Goal: Information Seeking & Learning: Learn about a topic

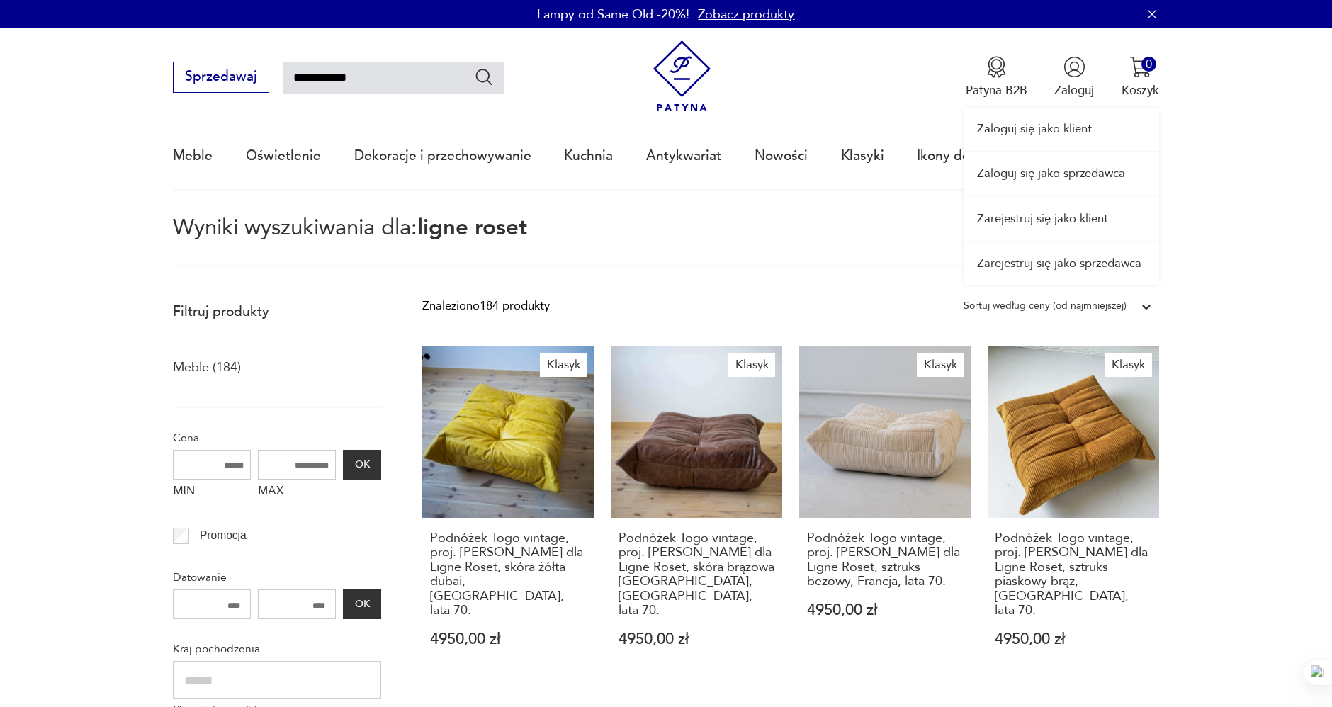
click at [1088, 173] on link "Zaloguj się jako sprzedawca" at bounding box center [1062, 173] width 196 height 43
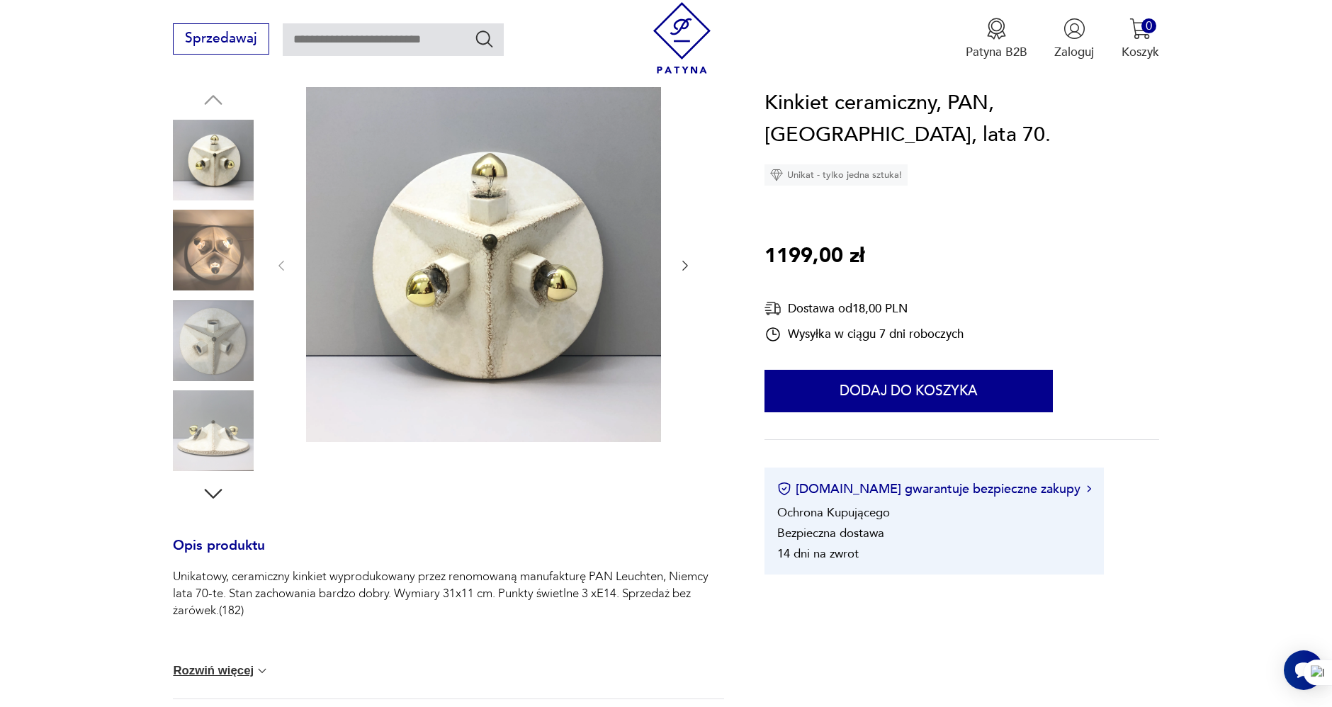
scroll to position [157, 0]
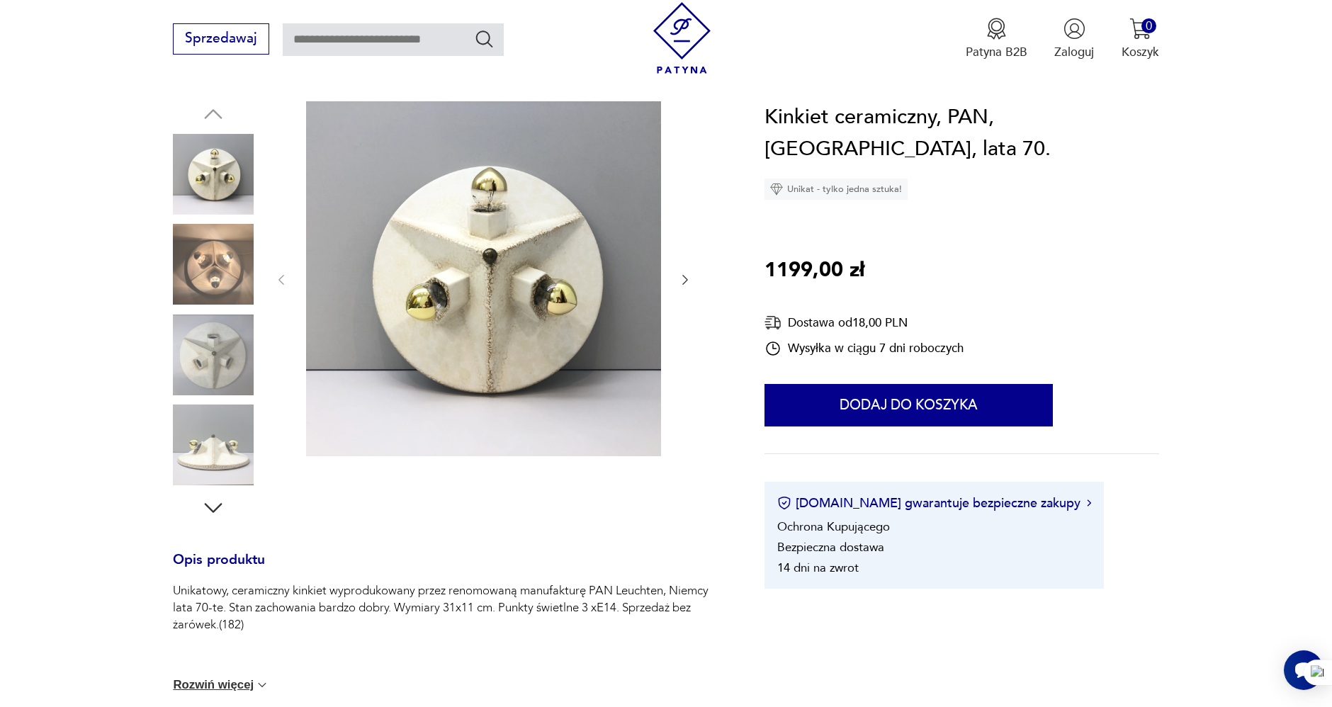
click at [208, 271] on img at bounding box center [213, 264] width 81 height 81
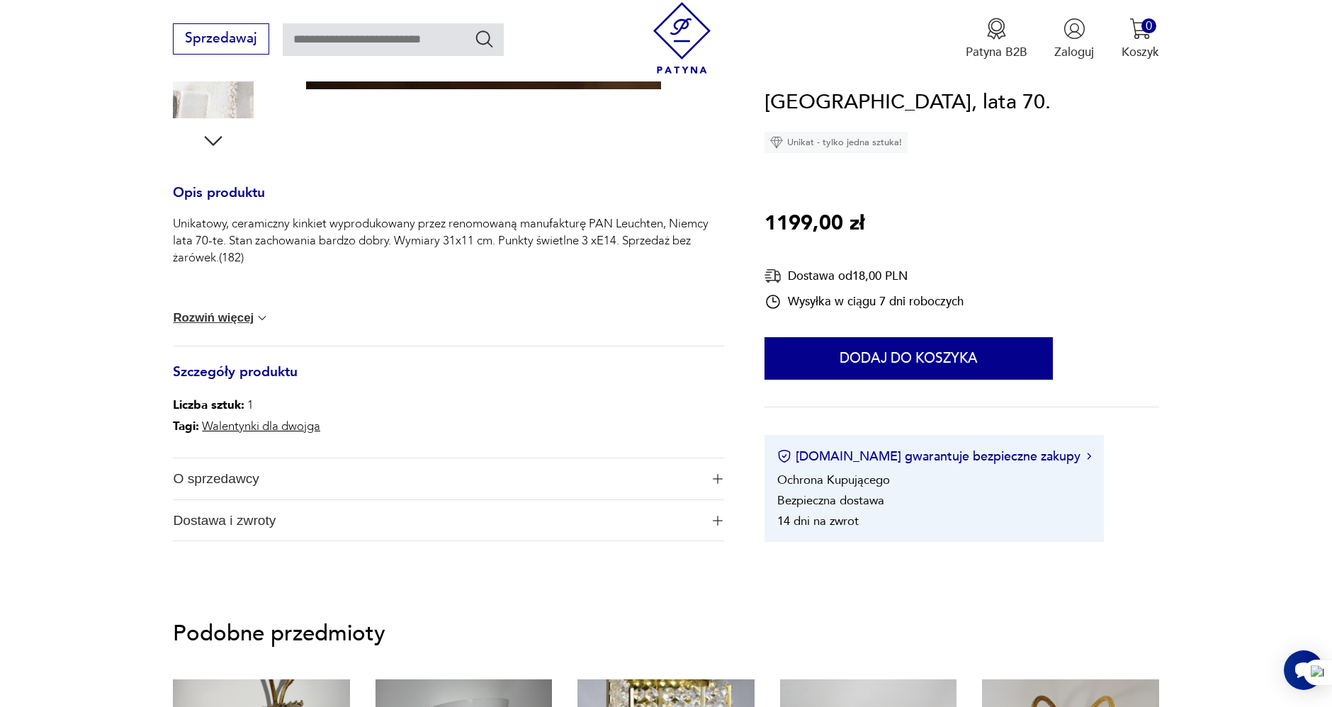
scroll to position [551, 0]
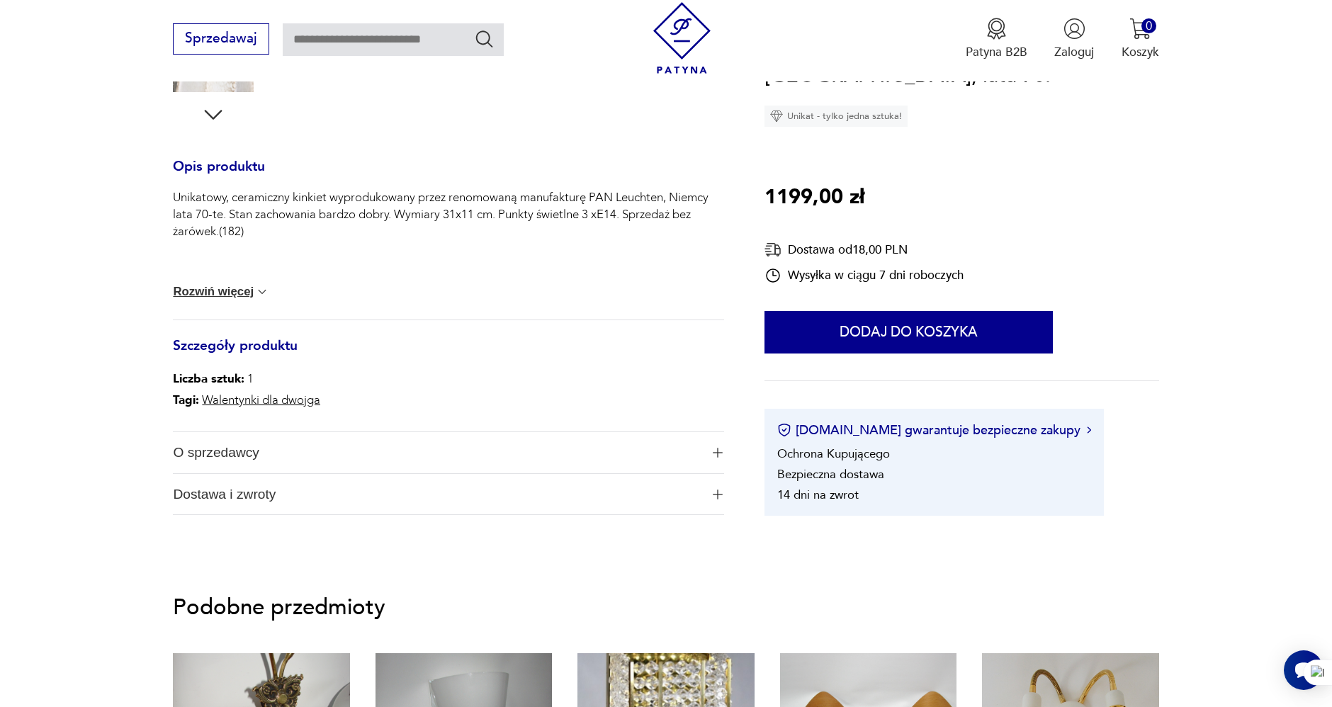
click at [232, 291] on button "Rozwiń więcej" at bounding box center [221, 292] width 96 height 14
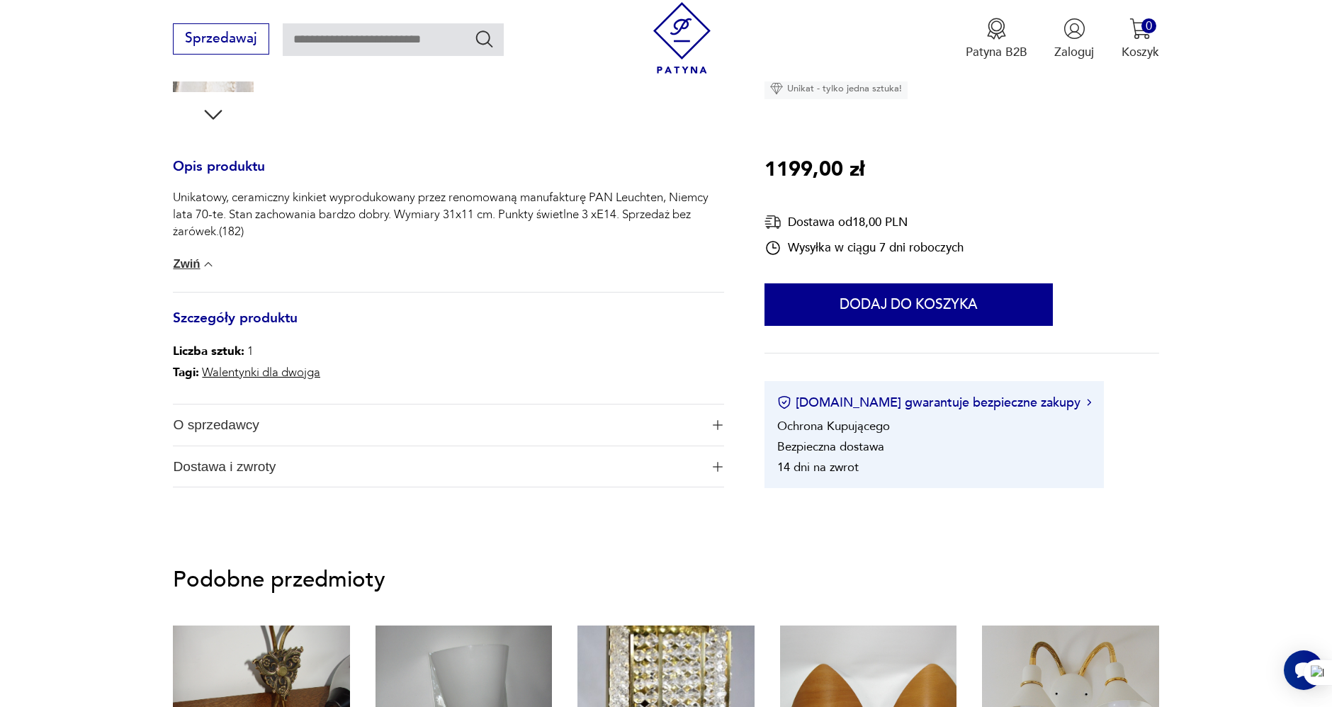
drag, startPoint x: 243, startPoint y: 429, endPoint x: 196, endPoint y: 422, distance: 47.3
click at [244, 429] on span "O sprzedawcy" at bounding box center [436, 425] width 527 height 41
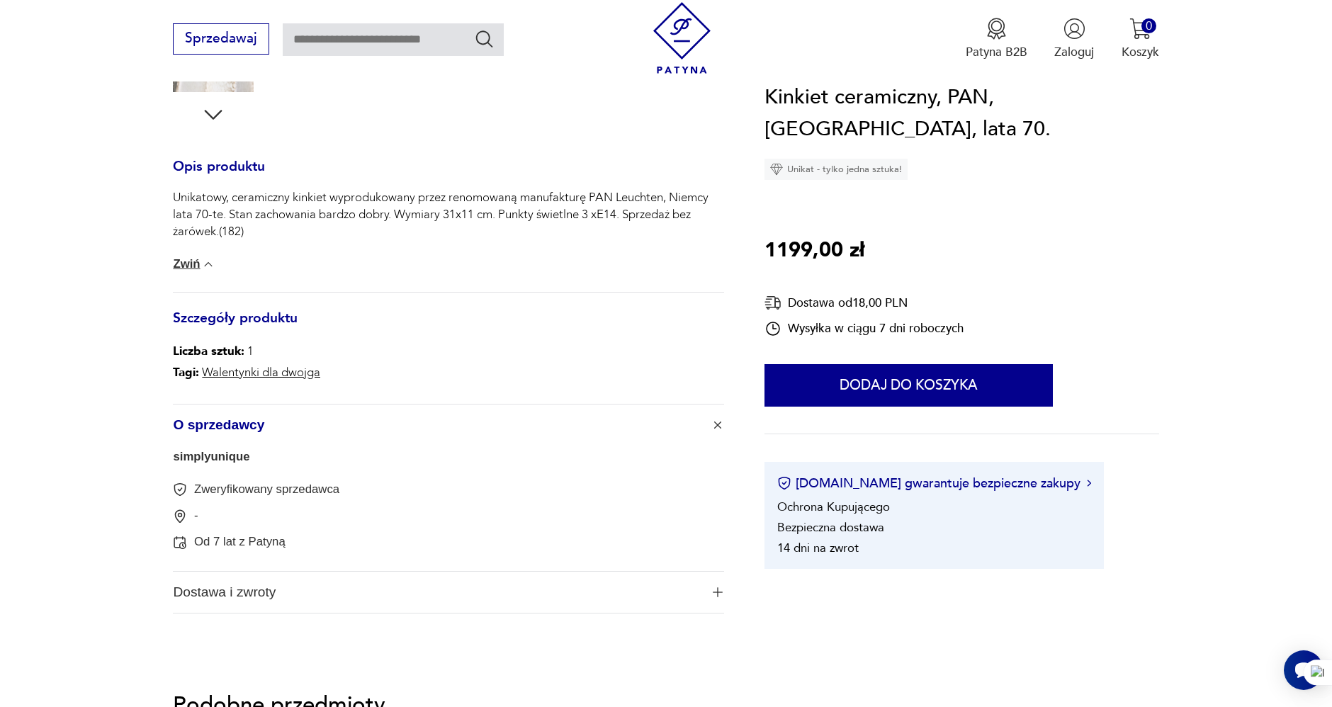
click at [75, 320] on section "Opis produktu Unikatowy, ceramiczny kinkiet wyprodukowany przez renomowaną manu…" at bounding box center [666, 181] width 1332 height 947
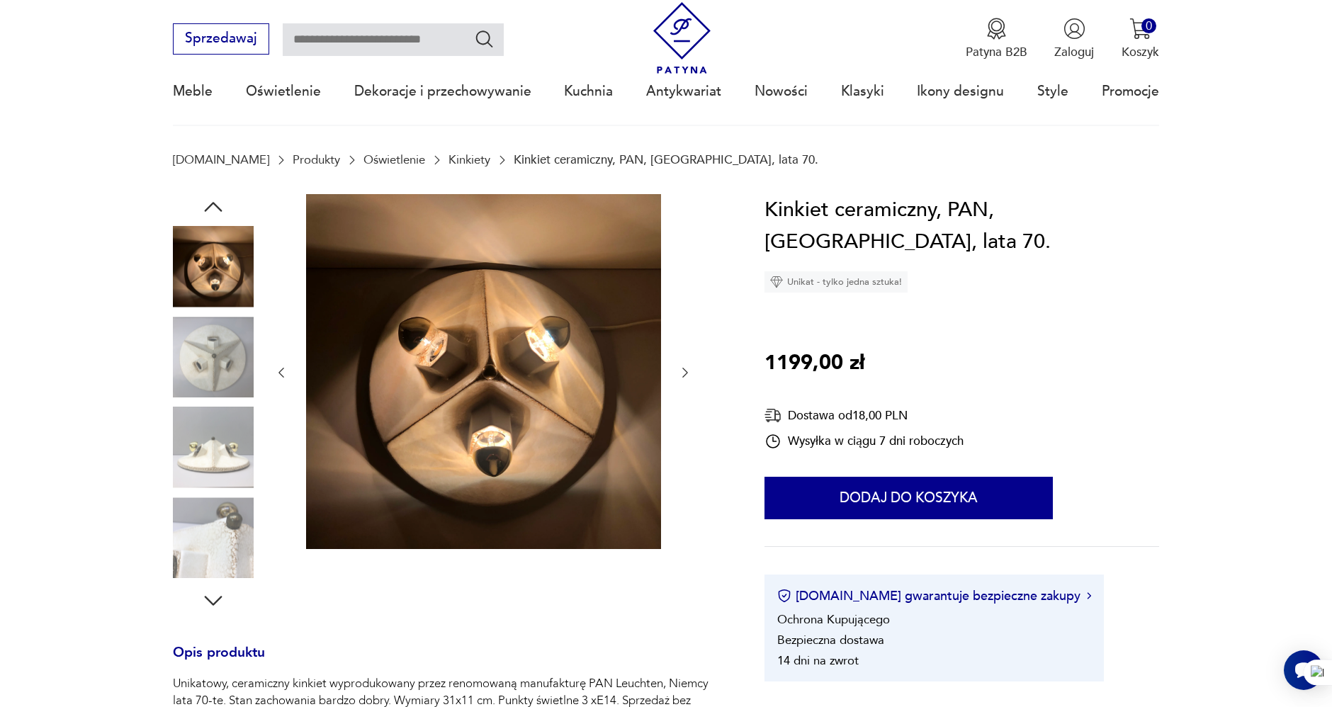
scroll to position [0, 0]
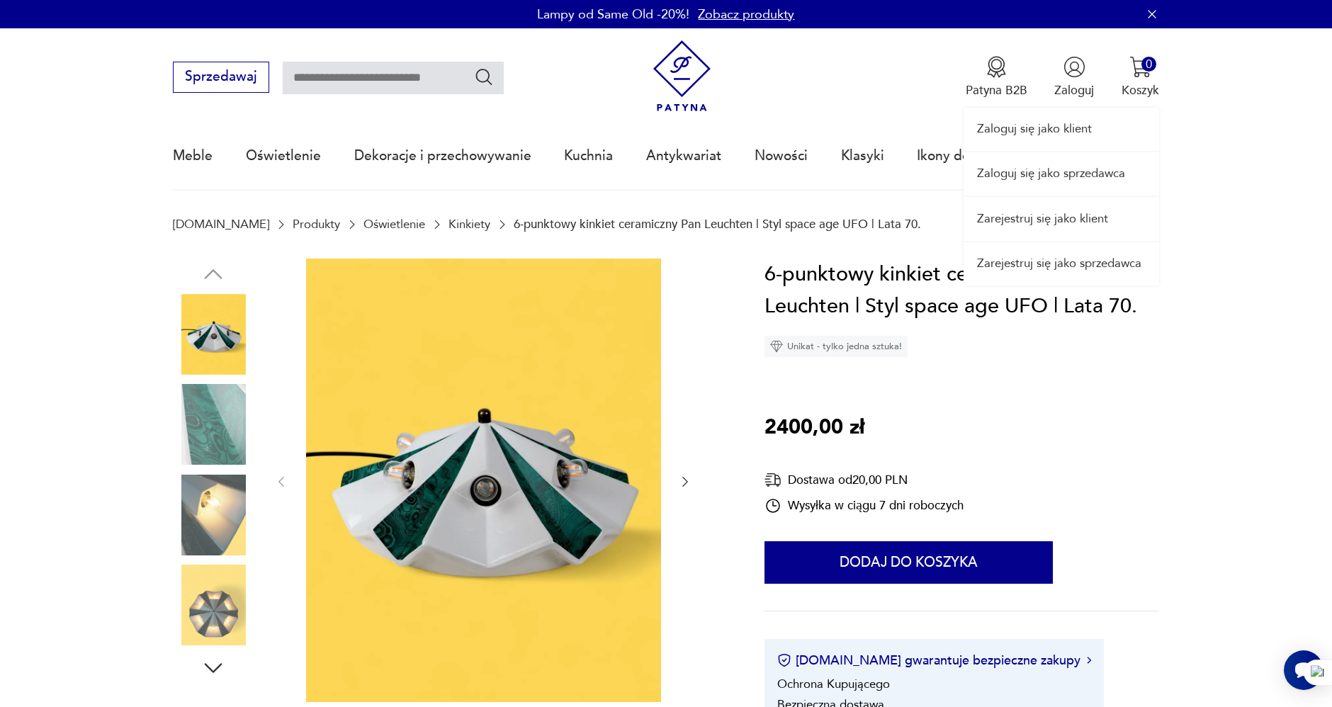
click at [1077, 176] on link "Zaloguj się jako sprzedawca" at bounding box center [1062, 173] width 196 height 43
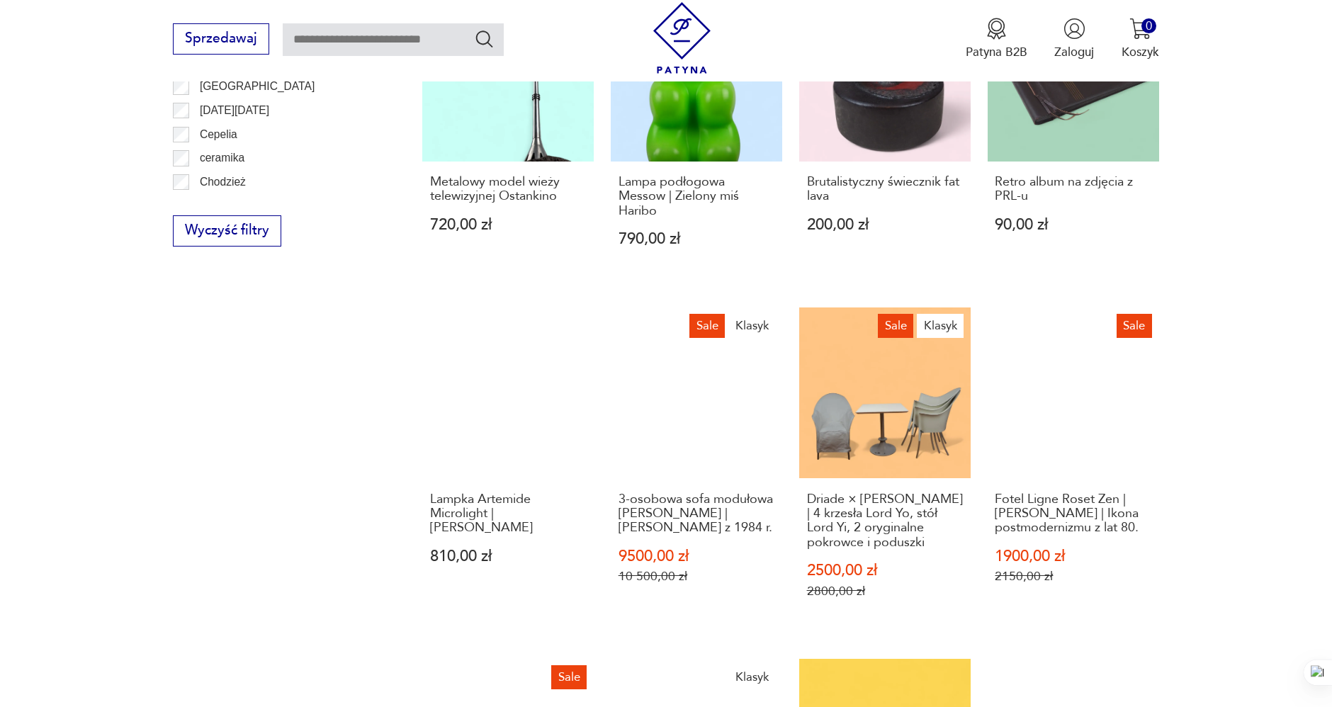
scroll to position [1008, 0]
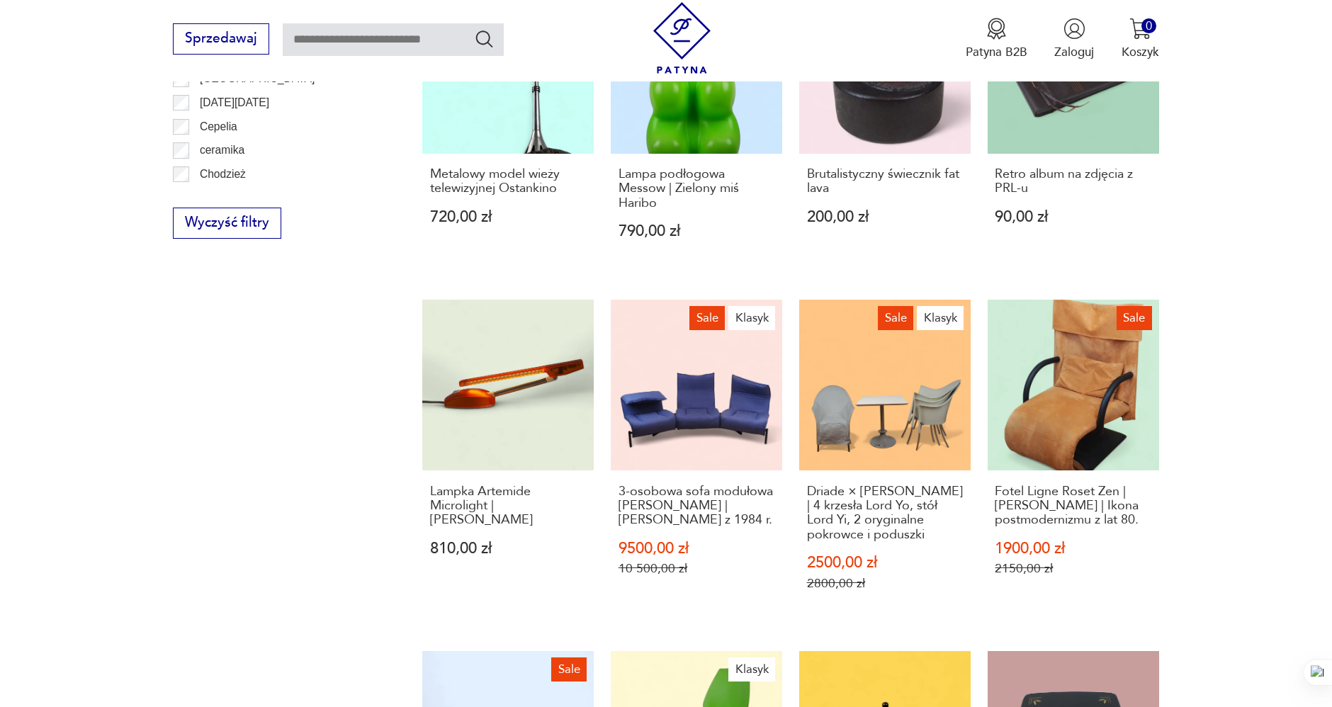
click at [1303, 268] on section "Filtruj produkty Meble (10) Dekoracje (3) Pozostałe (1) Oświetlenie (11) Cena M…" at bounding box center [666, 365] width 1332 height 1564
click at [1286, 270] on section "Filtruj produkty Meble (10) Dekoracje (3) Pozostałe (1) Oświetlenie (11) Cena M…" at bounding box center [666, 365] width 1332 height 1564
click at [1272, 260] on section "Filtruj produkty Meble (10) Dekoracje (3) Pozostałe (1) Oświetlenie (11) Cena M…" at bounding box center [666, 365] width 1332 height 1564
drag, startPoint x: 1298, startPoint y: 245, endPoint x: 1288, endPoint y: 250, distance: 11.7
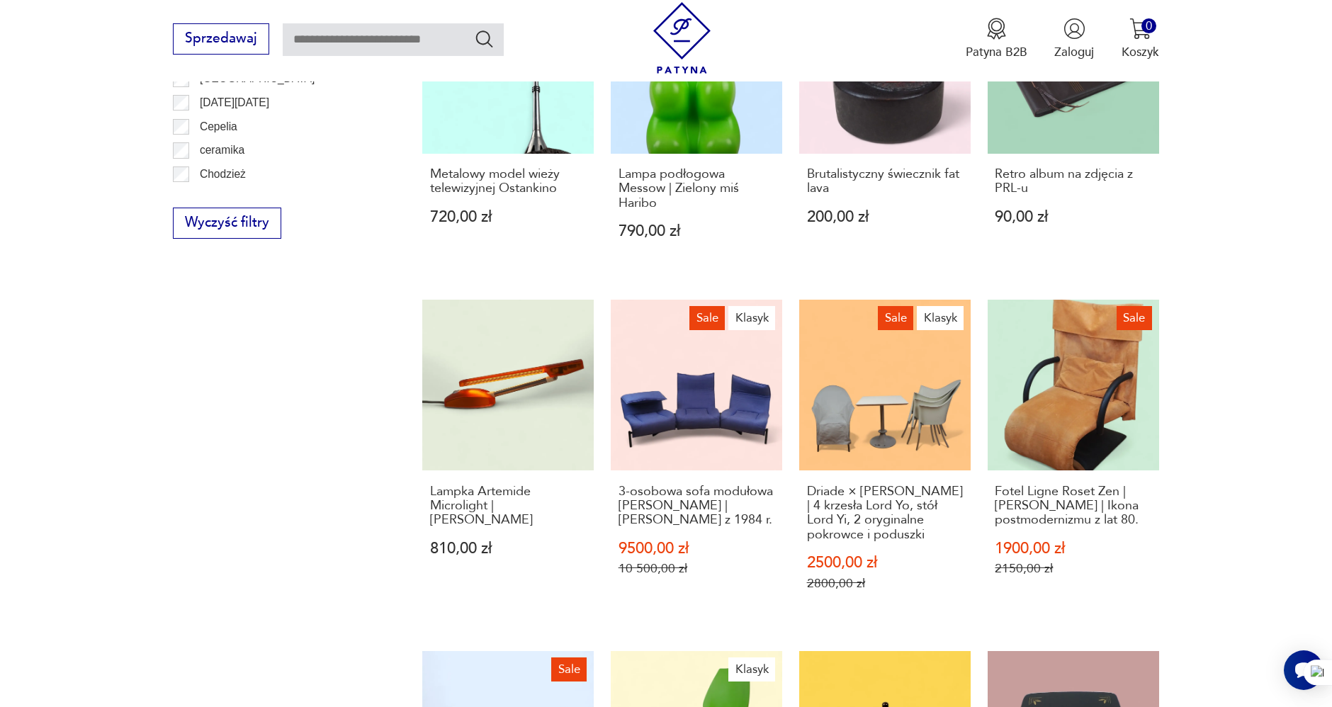
click at [1300, 246] on section "Filtruj produkty Meble (10) Dekoracje (3) Pozostałe (1) Oświetlenie (11) Cena M…" at bounding box center [666, 365] width 1332 height 1564
click at [1290, 252] on section "Filtruj produkty Meble (10) Dekoracje (3) Pozostałe (1) Oświetlenie (11) Cena M…" at bounding box center [666, 365] width 1332 height 1564
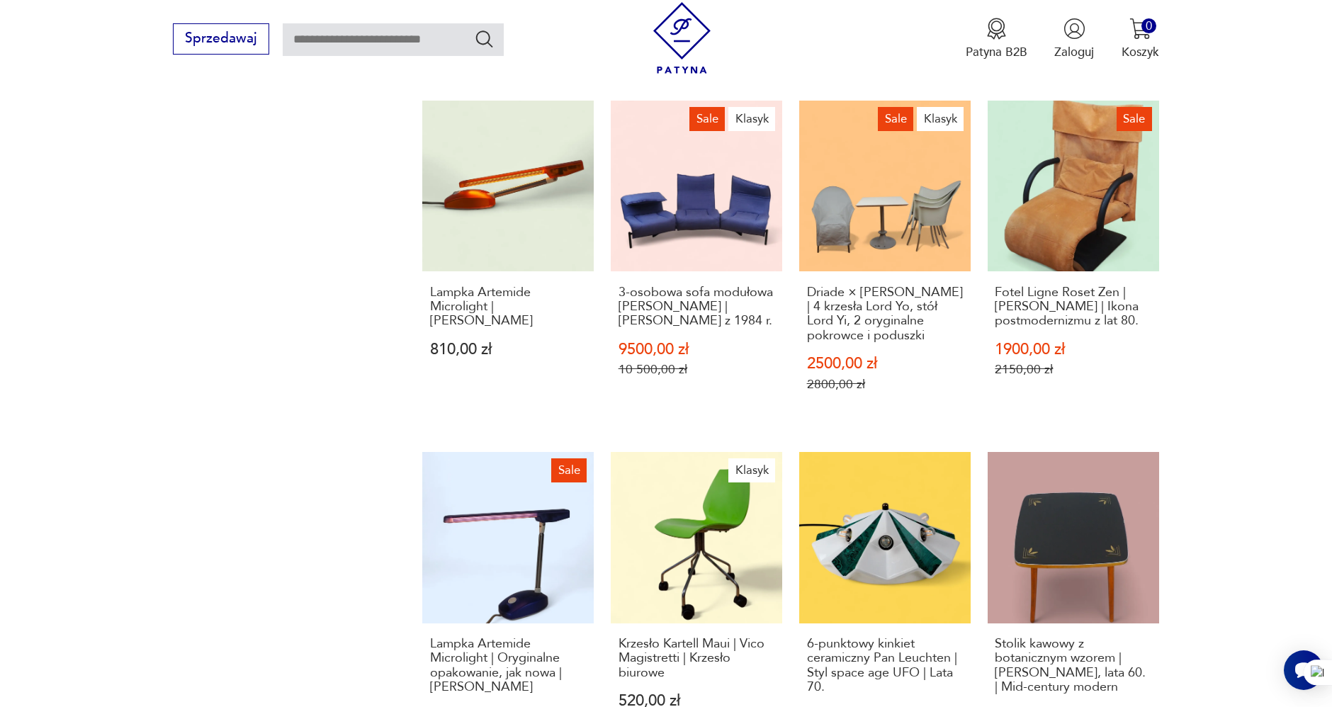
scroll to position [1245, 0]
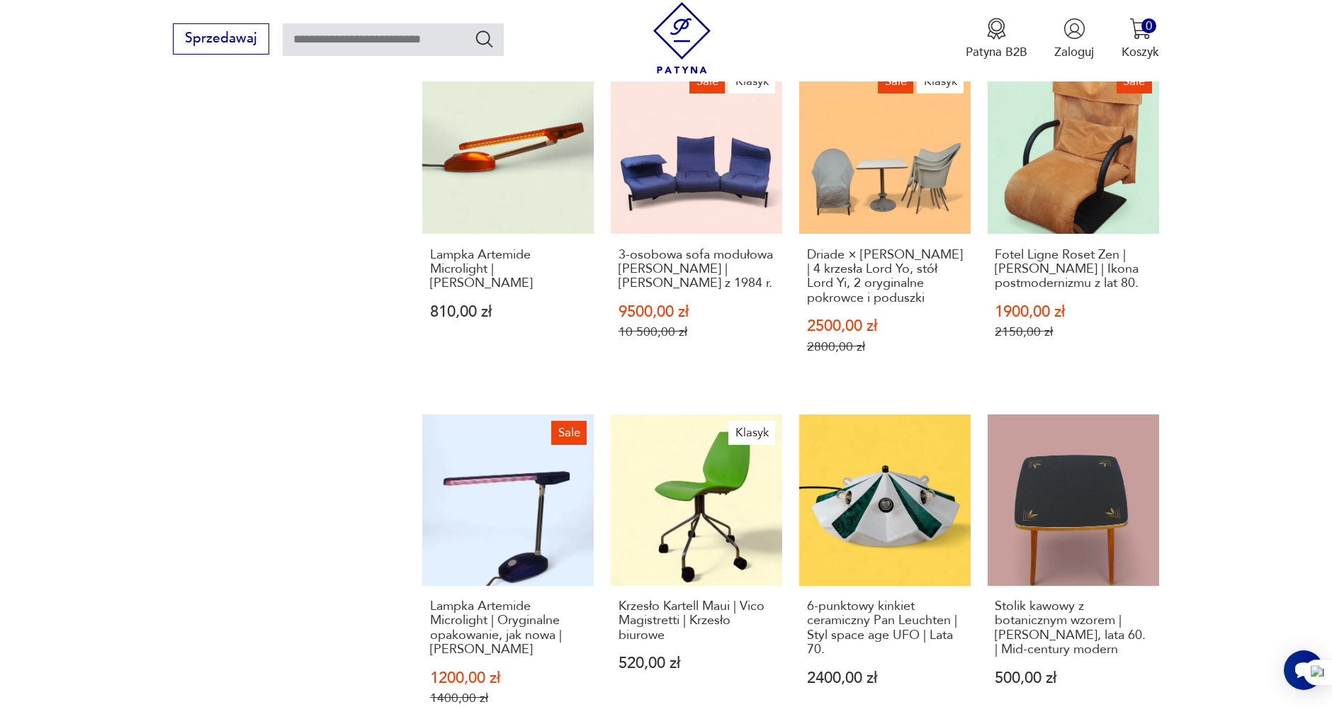
click at [1312, 232] on section "Filtruj produkty Meble (10) Dekoracje (3) Pozostałe (1) Oświetlenie (11) Cena M…" at bounding box center [666, 129] width 1332 height 1564
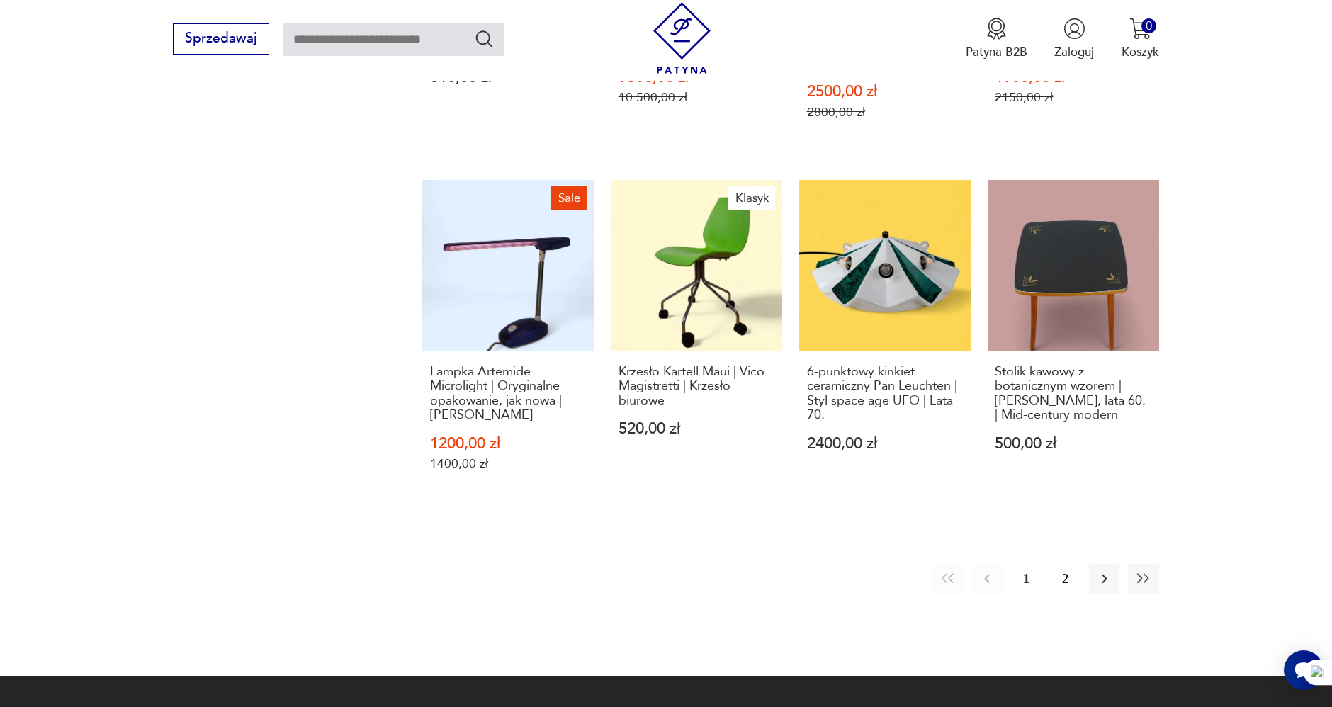
scroll to position [1481, 0]
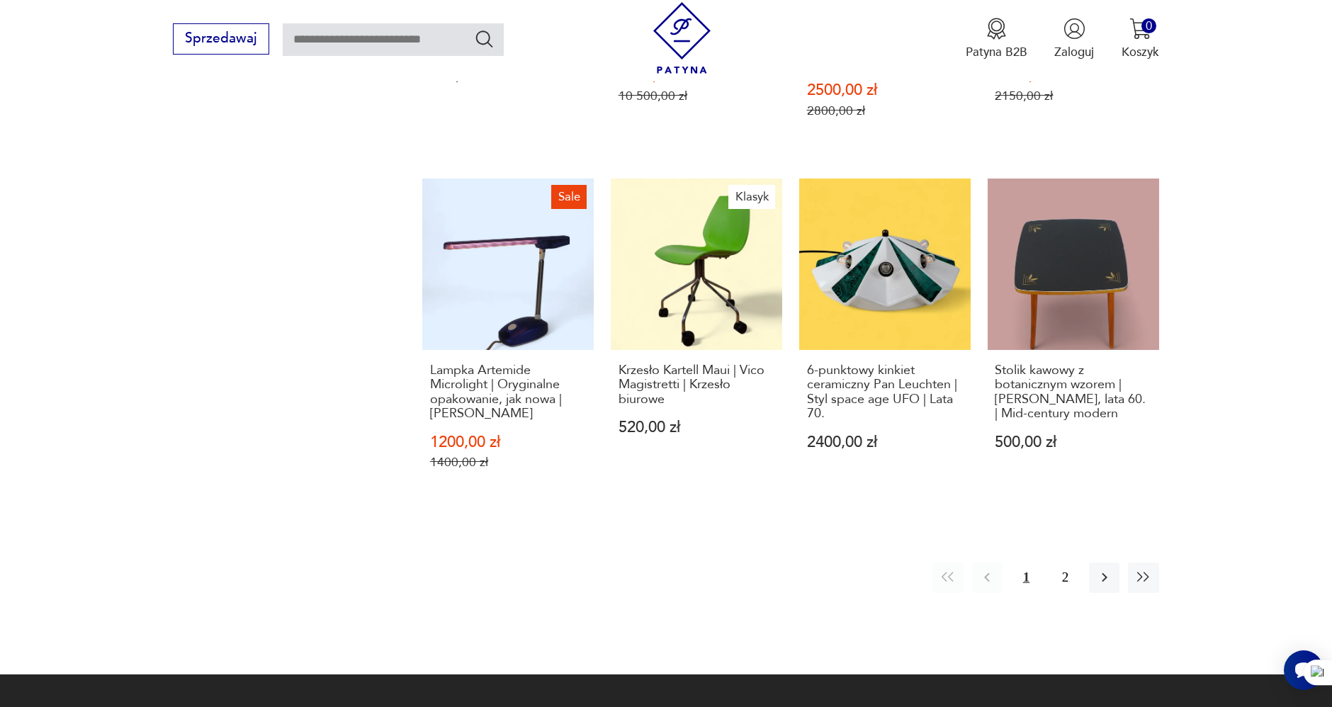
click at [1102, 569] on icon "button" at bounding box center [1104, 577] width 17 height 17
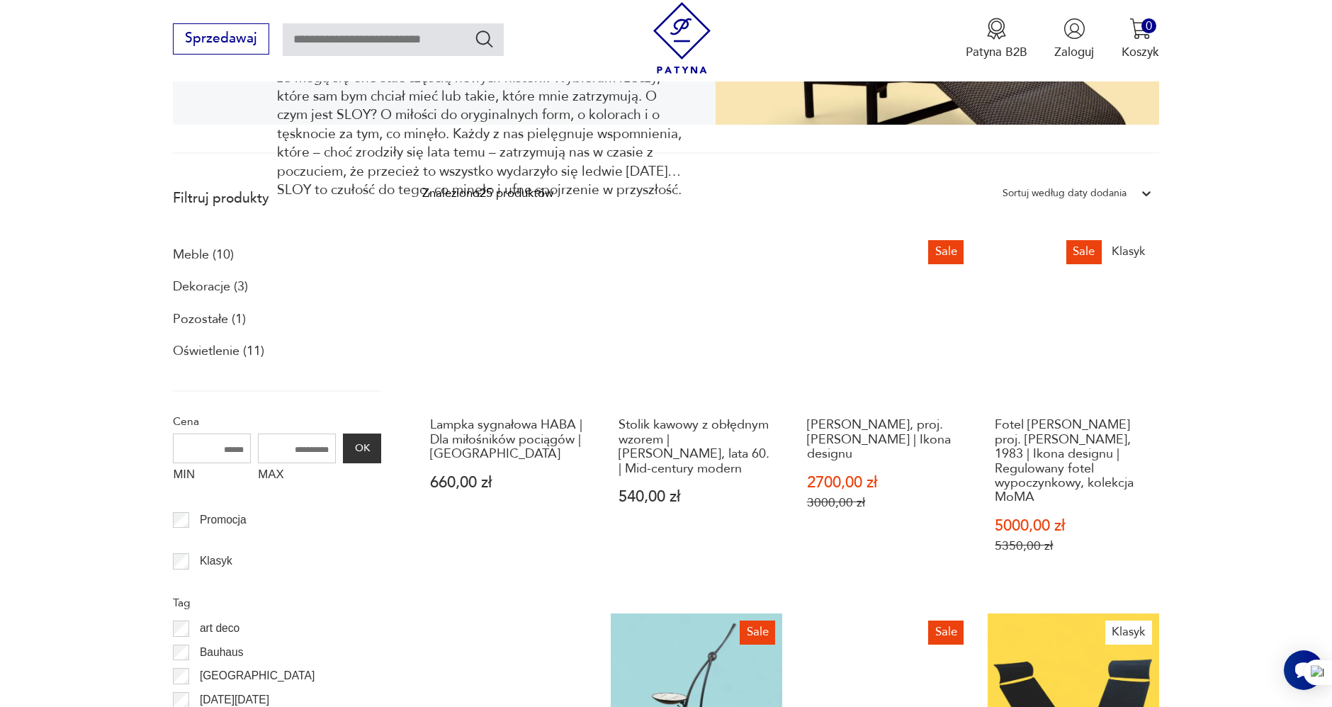
scroll to position [536, 0]
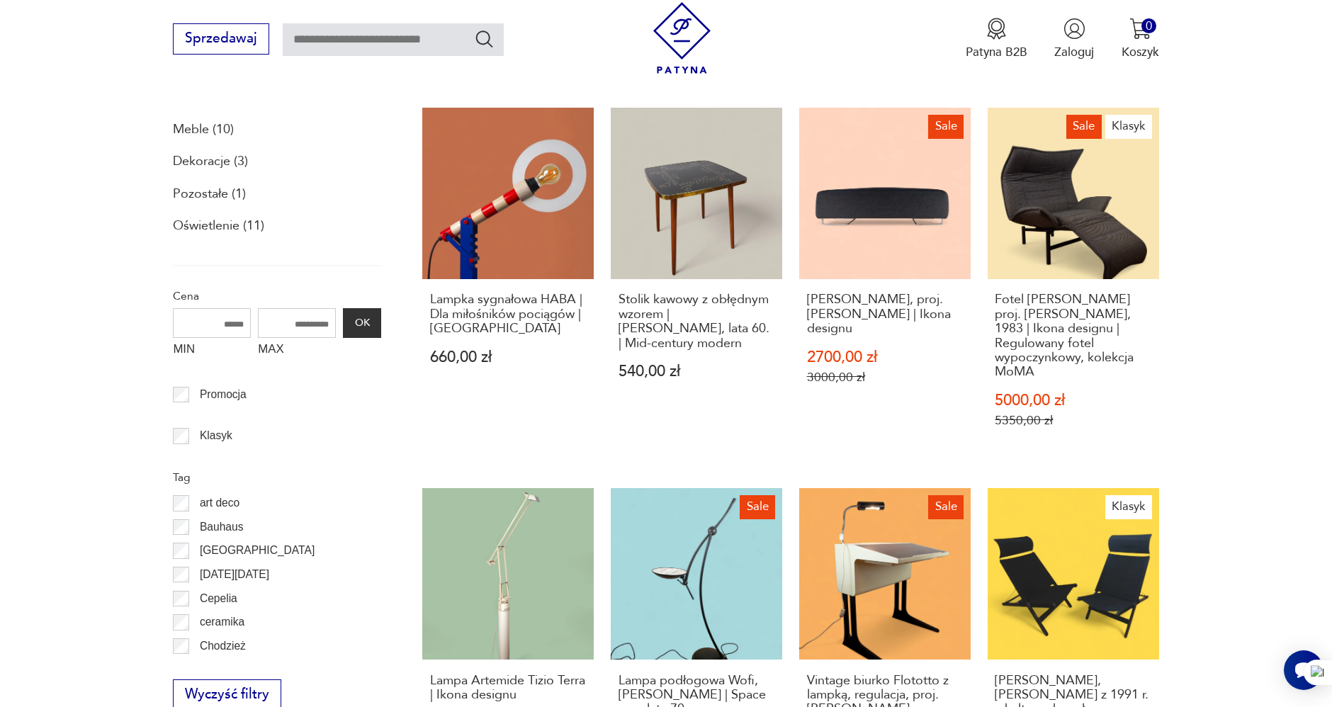
click at [1252, 310] on section "Filtruj produkty Meble (10) Dekoracje (3) Pozostałe (1) Oświetlenie (11) Cena M…" at bounding box center [666, 671] width 1332 height 1232
click at [1255, 283] on section "Filtruj produkty Meble (10) Dekoracje (3) Pozostałe (1) Oświetlenie (11) Cena M…" at bounding box center [666, 671] width 1332 height 1232
click at [1252, 290] on section "Filtruj produkty Meble (10) Dekoracje (3) Pozostałe (1) Oświetlenie (11) Cena M…" at bounding box center [666, 671] width 1332 height 1232
click at [1269, 286] on section "Filtruj produkty Meble (10) Dekoracje (3) Pozostałe (1) Oświetlenie (11) Cena M…" at bounding box center [666, 671] width 1332 height 1232
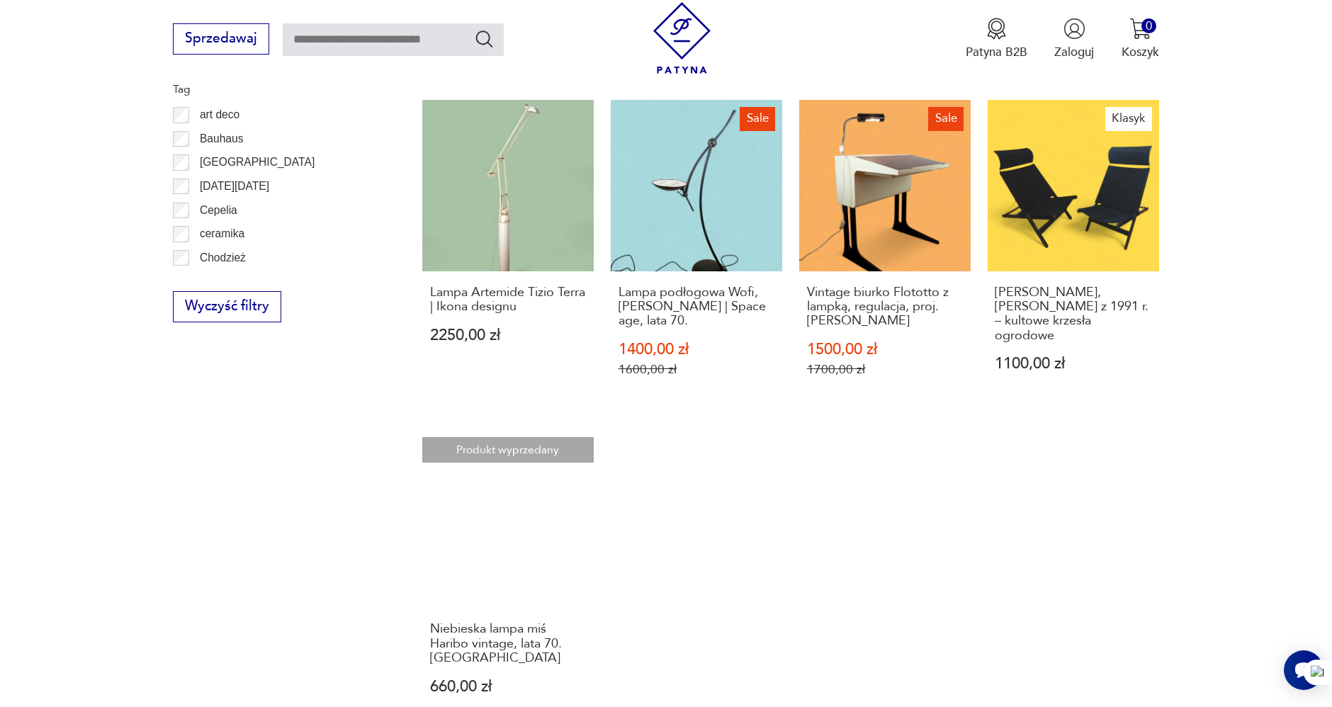
scroll to position [930, 0]
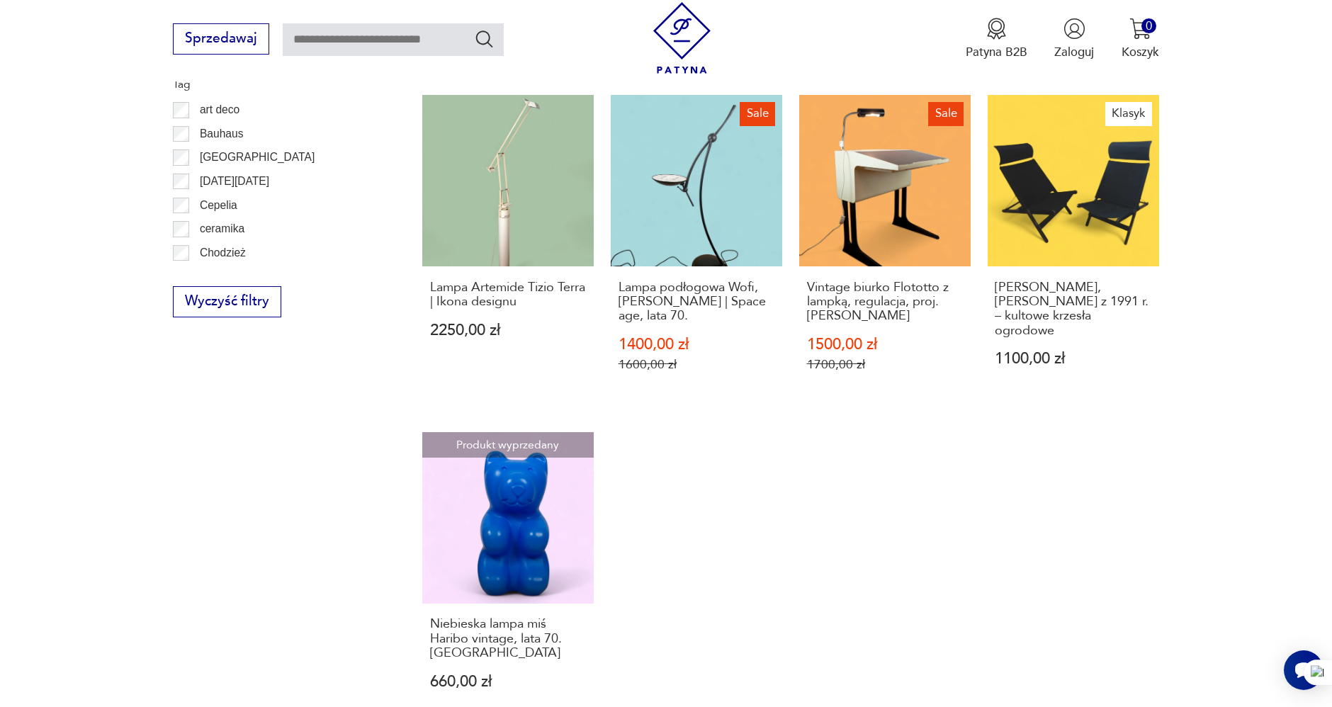
click at [1284, 272] on section "Filtruj produkty Meble (10) Dekoracje (3) Pozostałe (1) Oświetlenie (11) Cena M…" at bounding box center [666, 278] width 1332 height 1232
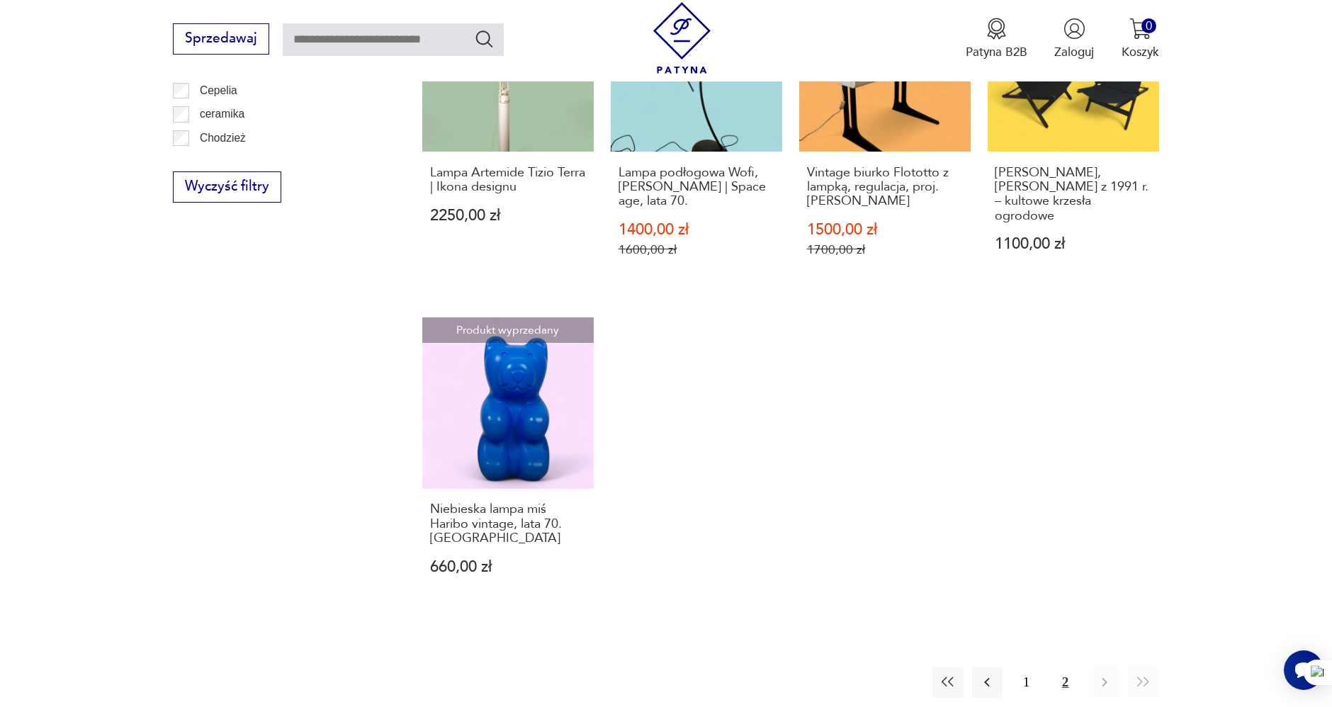
scroll to position [694, 0]
